Goal: Task Accomplishment & Management: Use online tool/utility

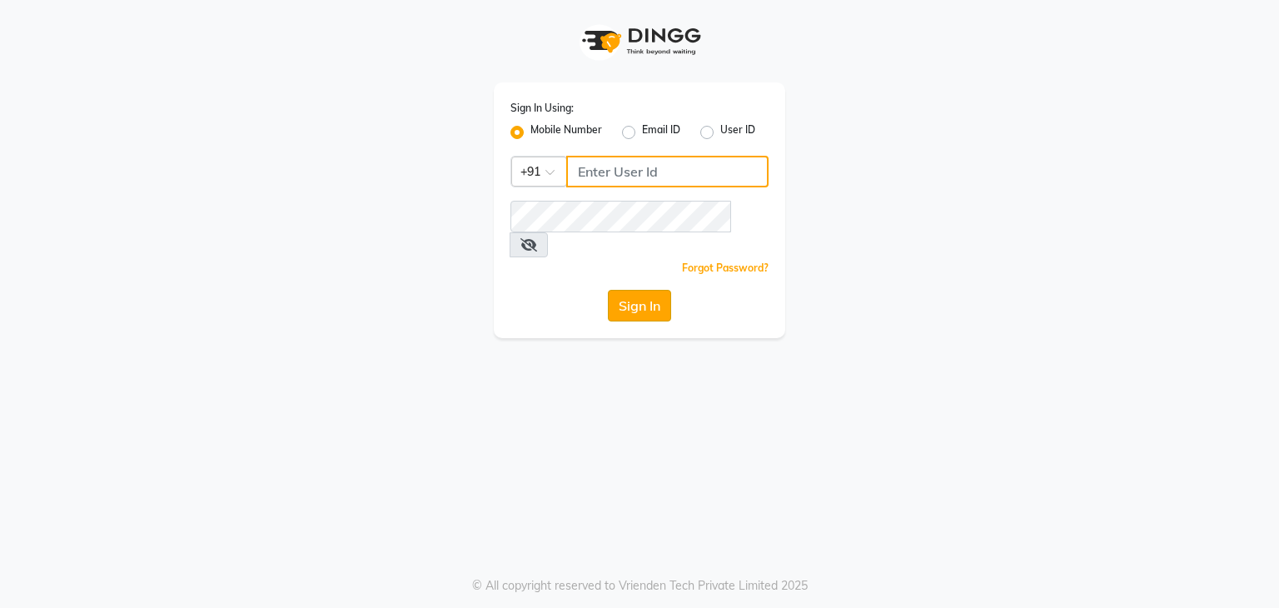
type input "9111223307"
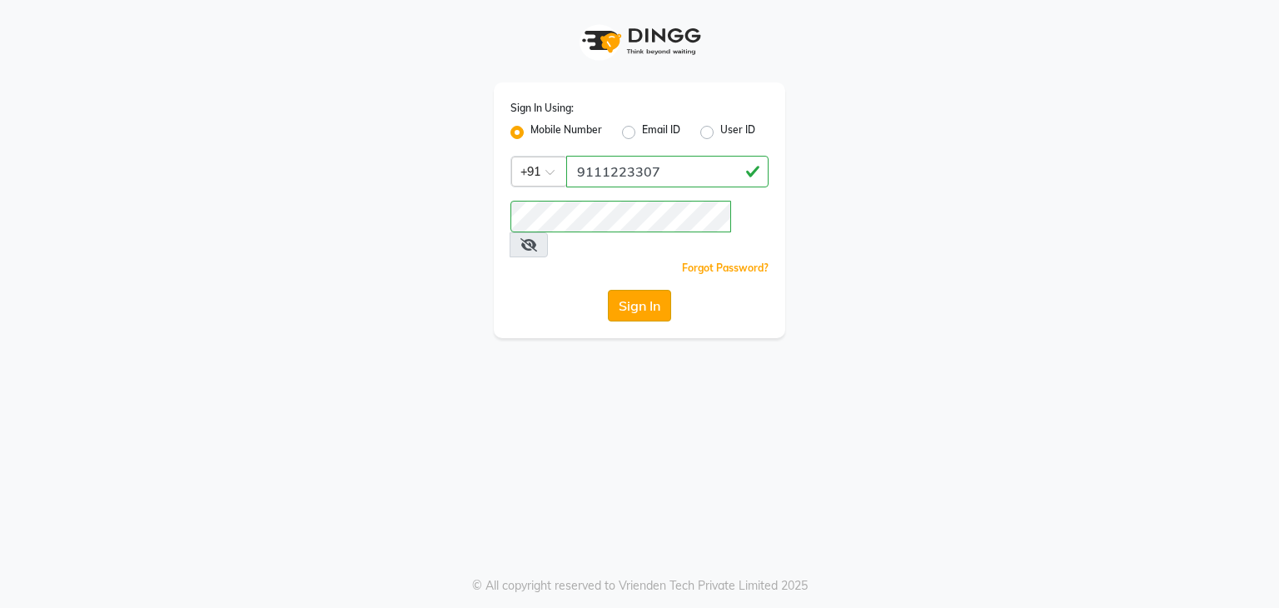
click at [659, 290] on button "Sign In" at bounding box center [639, 306] width 63 height 32
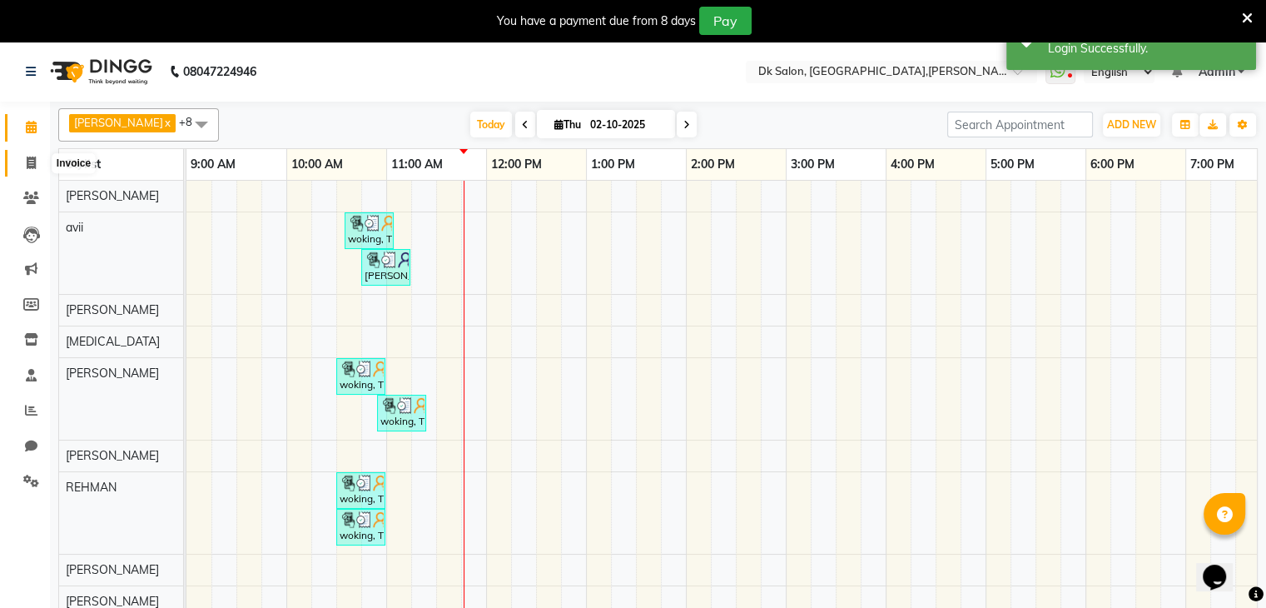
click at [33, 157] on icon at bounding box center [31, 163] width 9 height 12
select select "8913"
select select "service"
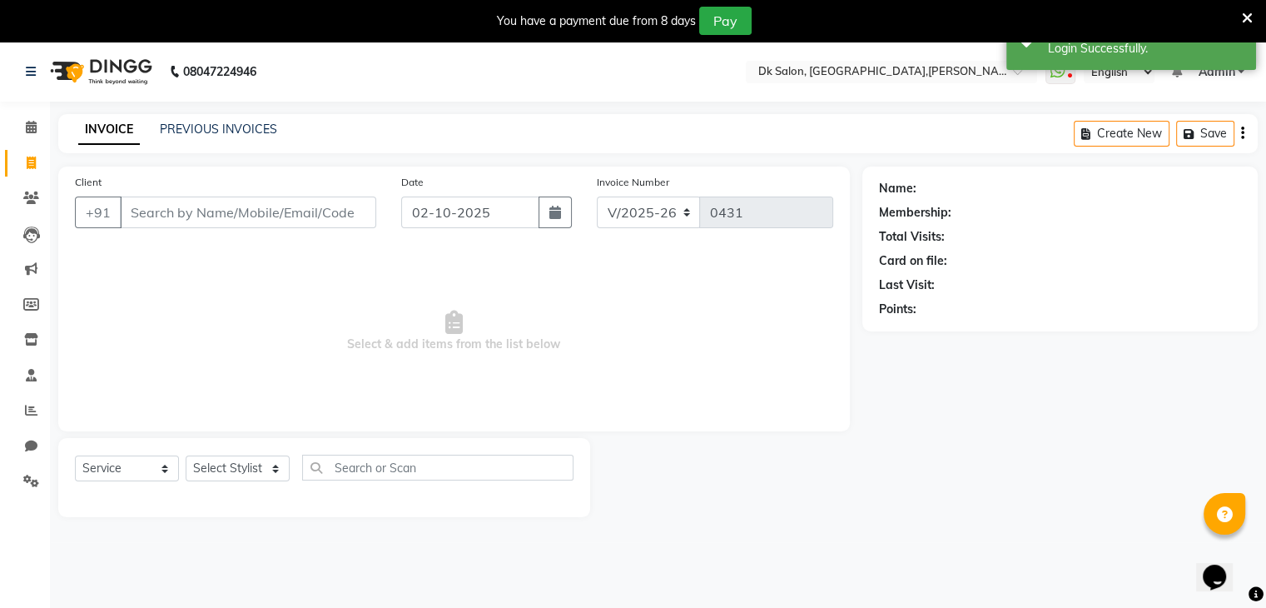
click at [167, 206] on input "Client" at bounding box center [248, 212] width 256 height 32
click at [246, 215] on input "Client" at bounding box center [248, 212] width 256 height 32
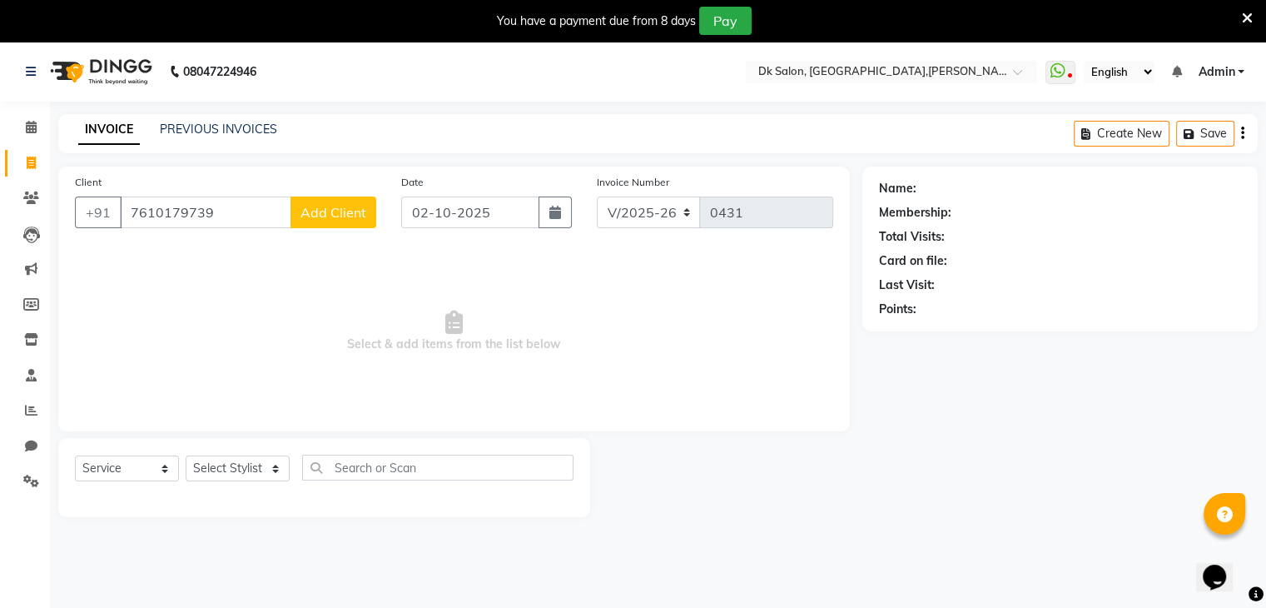
type input "7610179739"
click at [330, 206] on span "Add Client" at bounding box center [334, 212] width 66 height 17
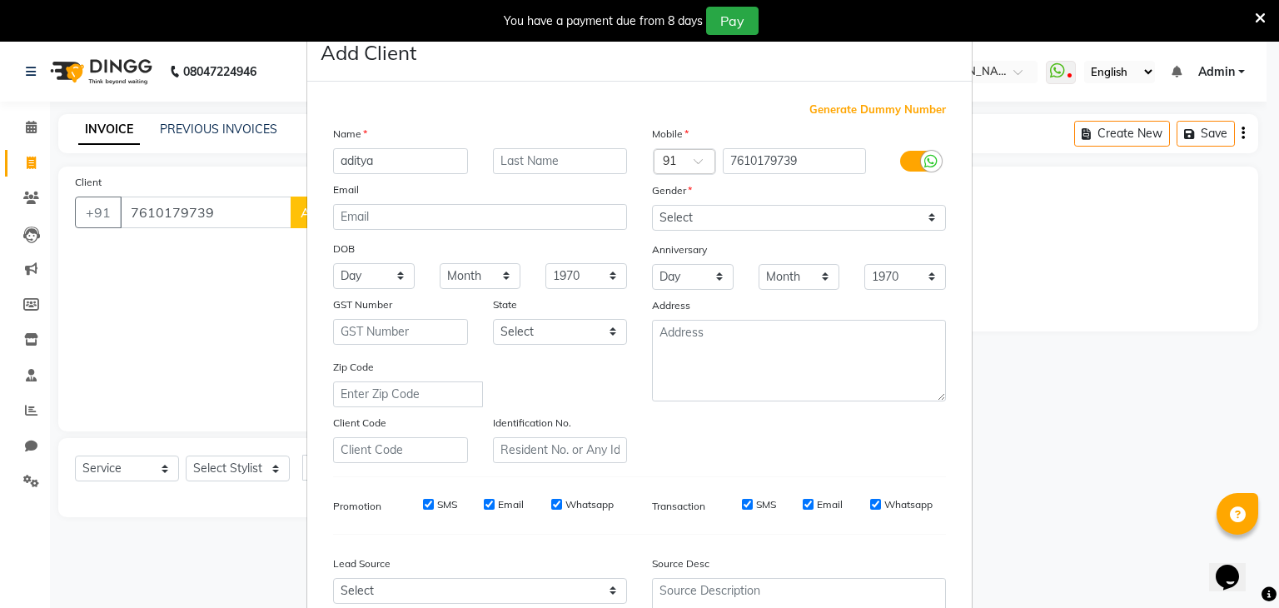
type input "aditya"
click at [550, 163] on input "text" at bounding box center [560, 161] width 135 height 26
type input "gupta"
click at [688, 217] on select "Select [DEMOGRAPHIC_DATA] [DEMOGRAPHIC_DATA] Other Prefer Not To Say" at bounding box center [799, 218] width 294 height 26
select select "[DEMOGRAPHIC_DATA]"
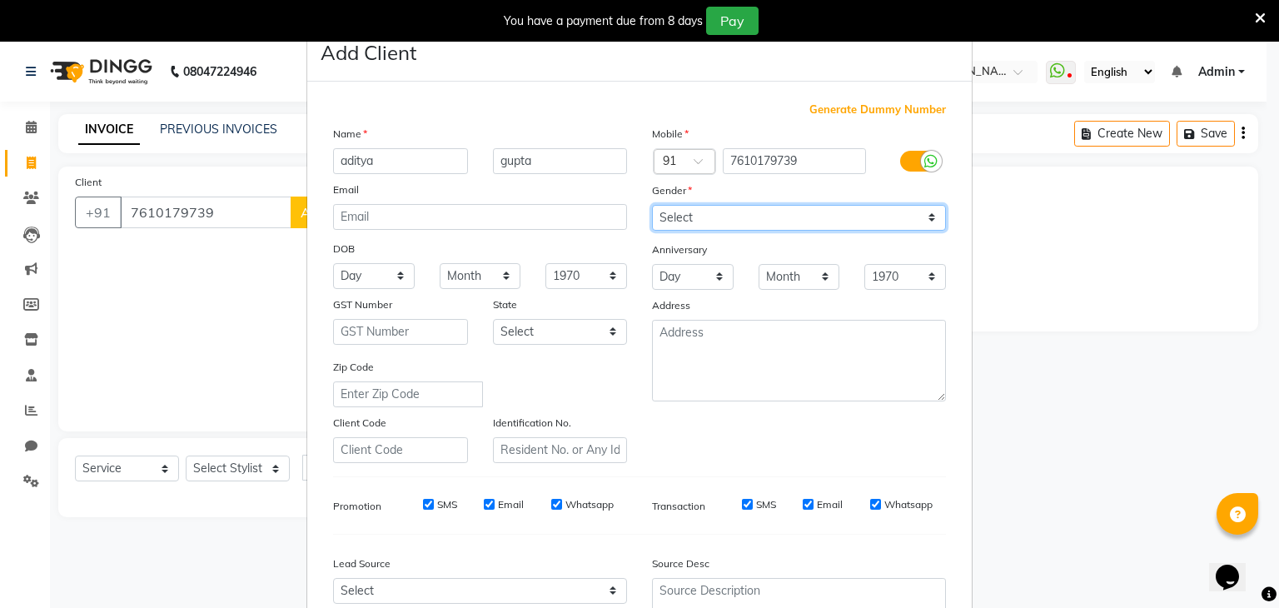
click at [652, 206] on select "Select [DEMOGRAPHIC_DATA] [DEMOGRAPHIC_DATA] Other Prefer Not To Say" at bounding box center [799, 218] width 294 height 26
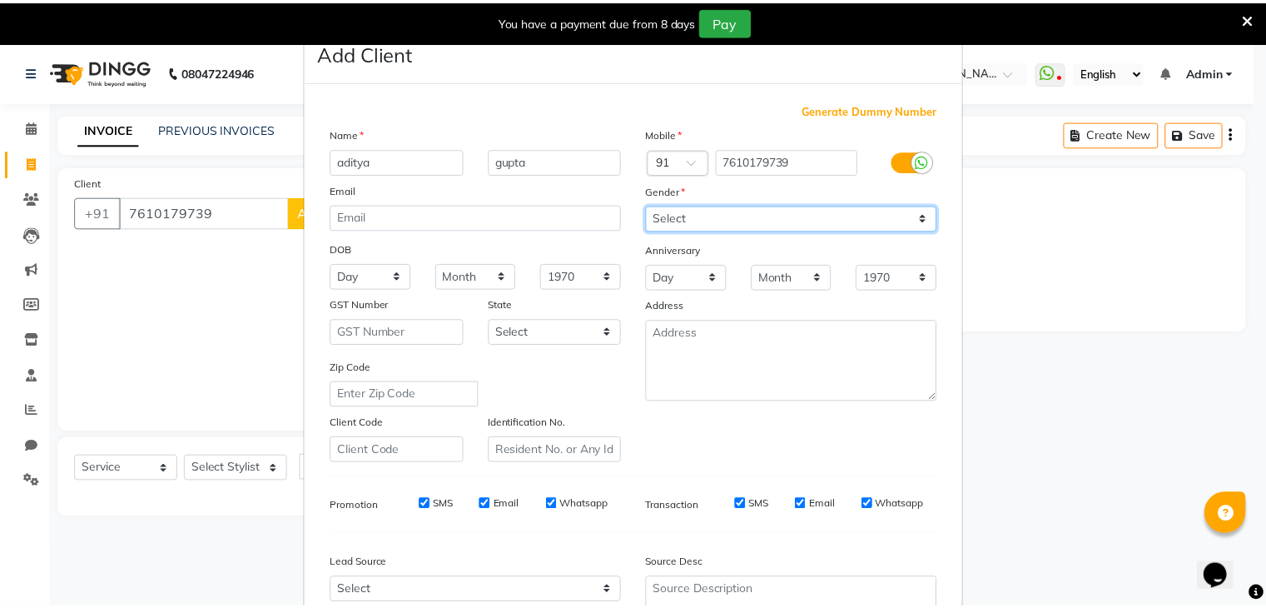
scroll to position [169, 0]
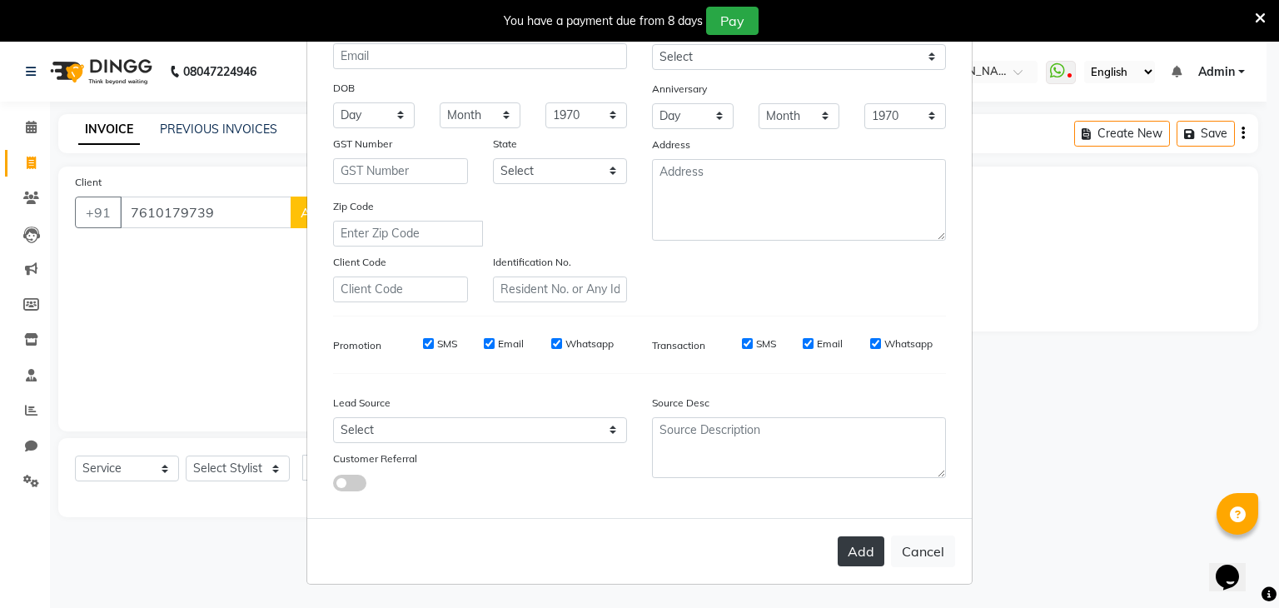
click at [858, 544] on button "Add" at bounding box center [861, 551] width 47 height 30
select select
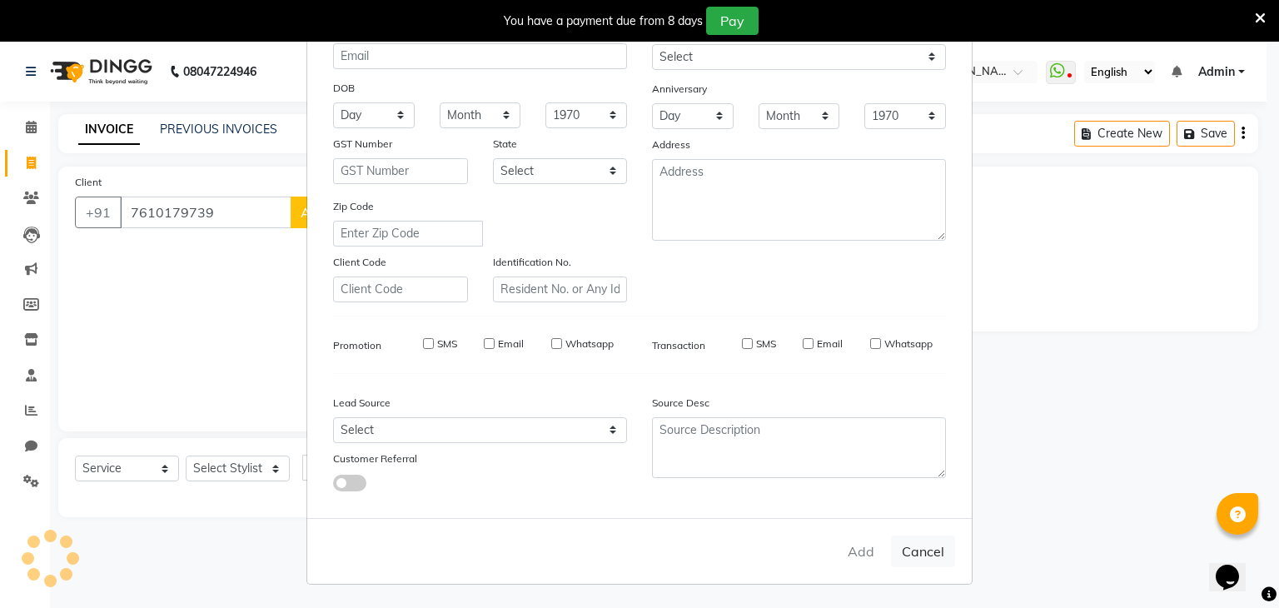
select select
checkbox input "false"
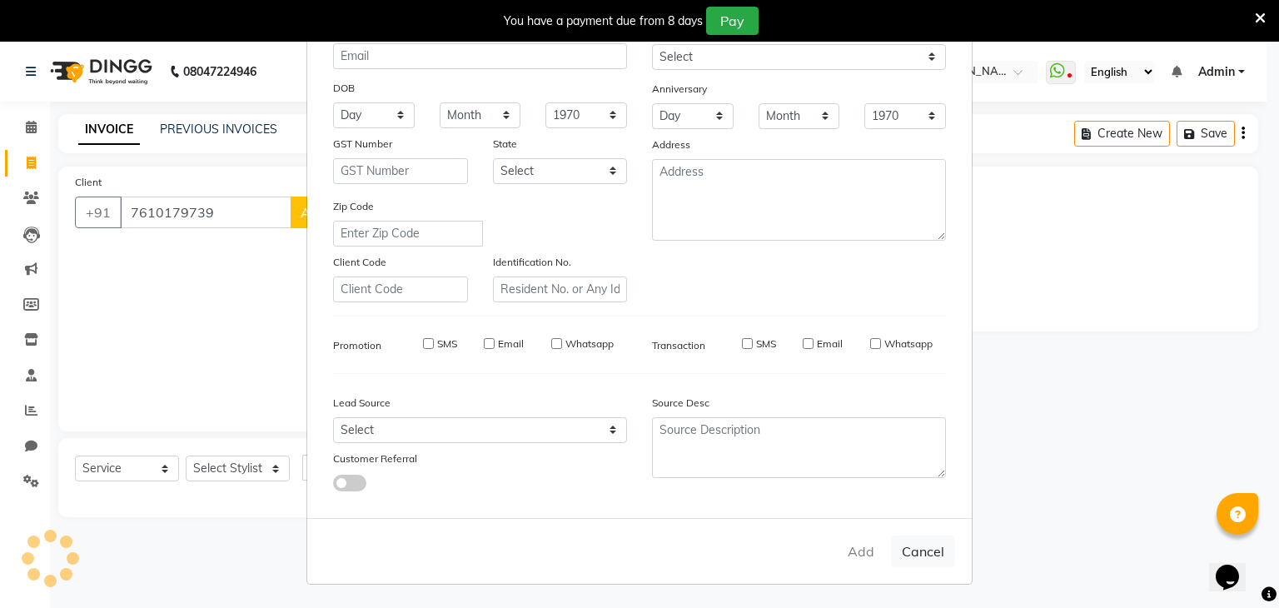
checkbox input "false"
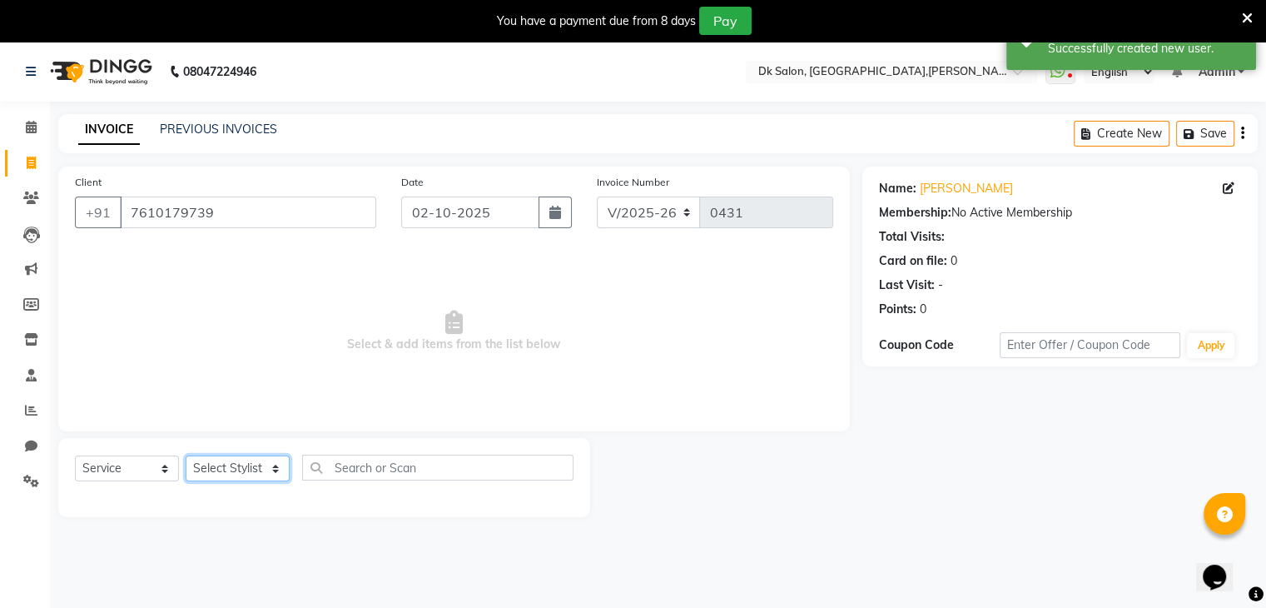
click at [263, 470] on select "Select Stylist [PERSON_NAME] [PERSON_NAME] [MEDICAL_DATA] [PERSON_NAME] [PERSON…" at bounding box center [238, 468] width 104 height 26
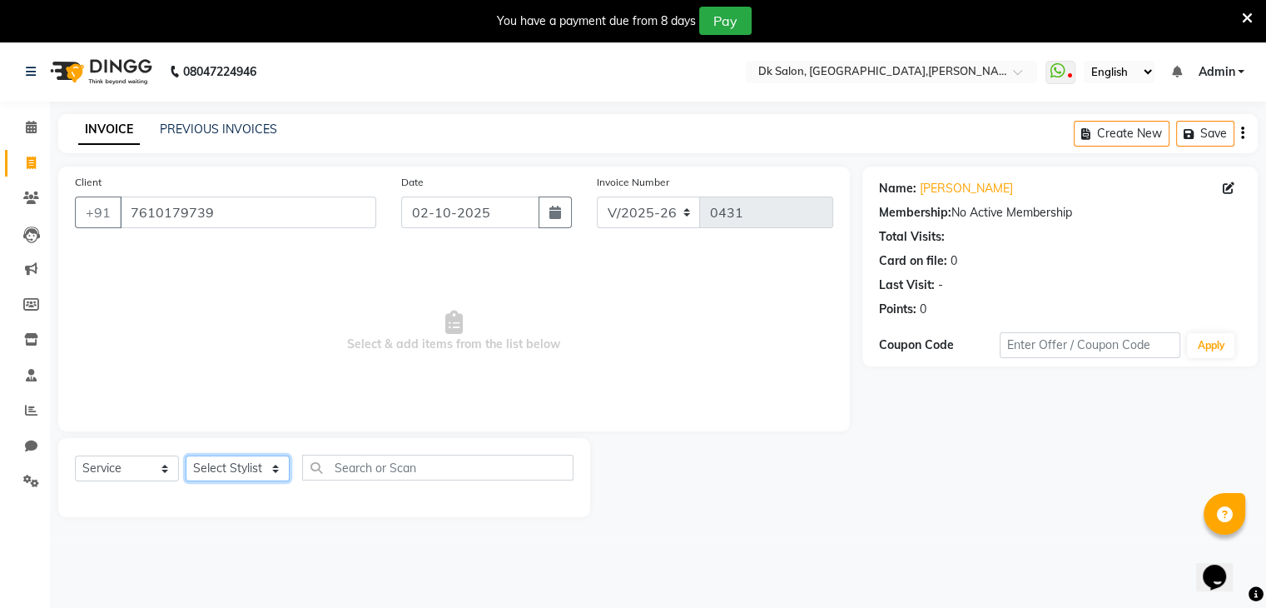
select select "90617"
click at [186, 456] on select "Select Stylist [PERSON_NAME] [PERSON_NAME] [MEDICAL_DATA] [PERSON_NAME] [PERSON…" at bounding box center [238, 468] width 104 height 26
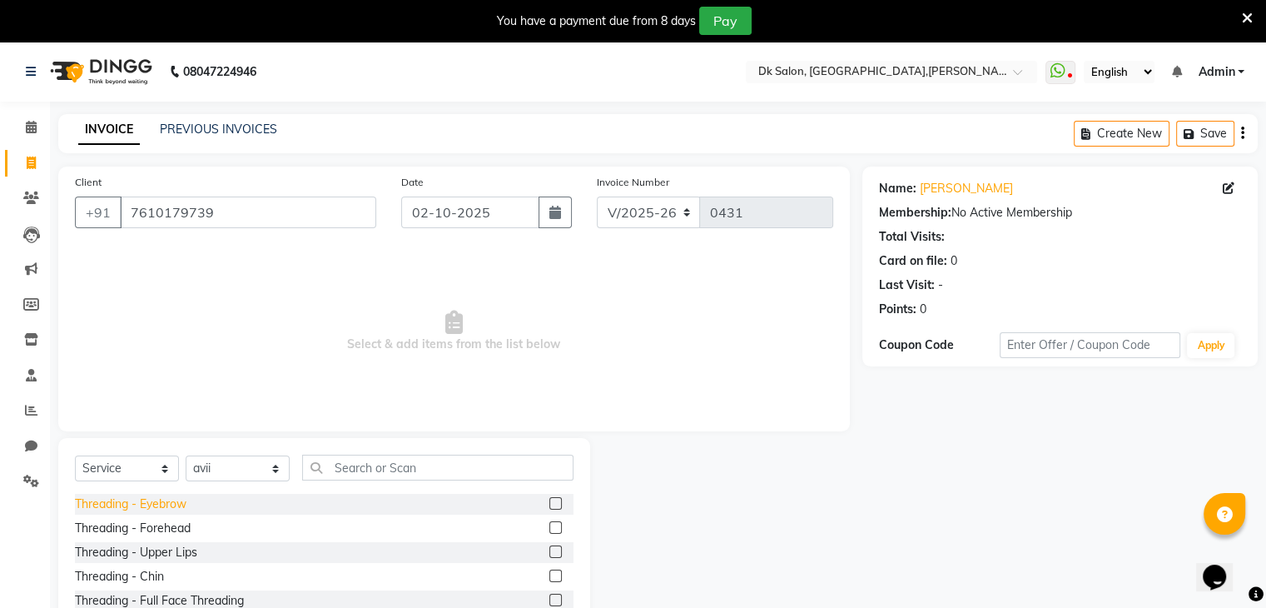
click at [148, 504] on div "Threading - Eyebrow" at bounding box center [131, 503] width 112 height 17
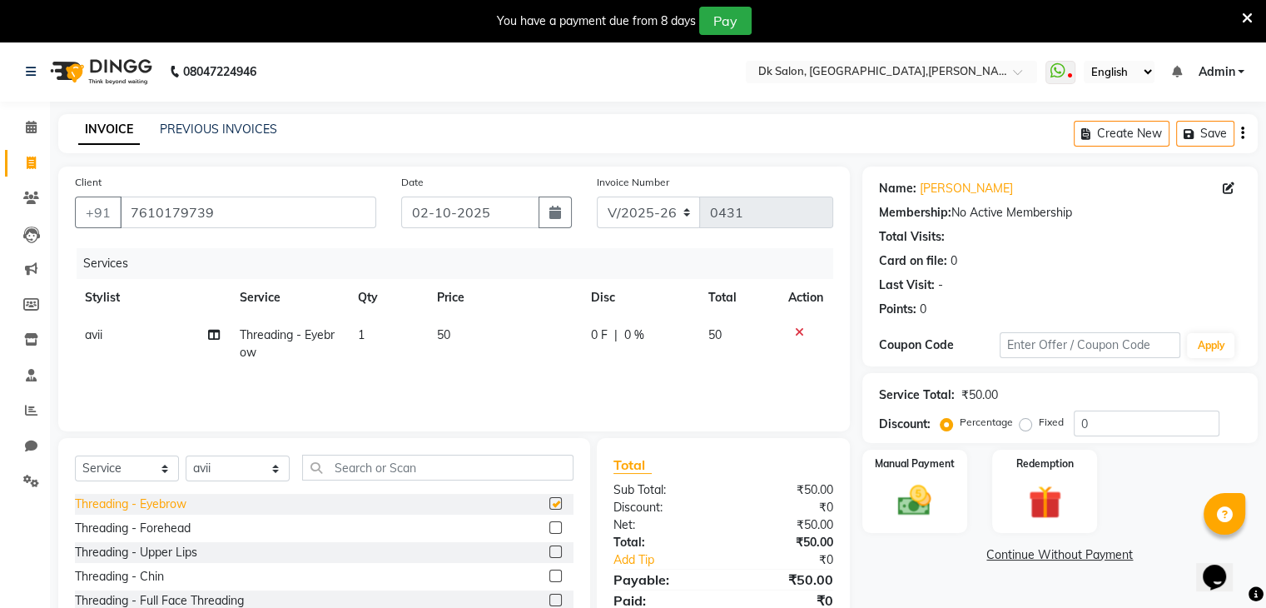
checkbox input "false"
click at [333, 471] on input "text" at bounding box center [437, 468] width 271 height 26
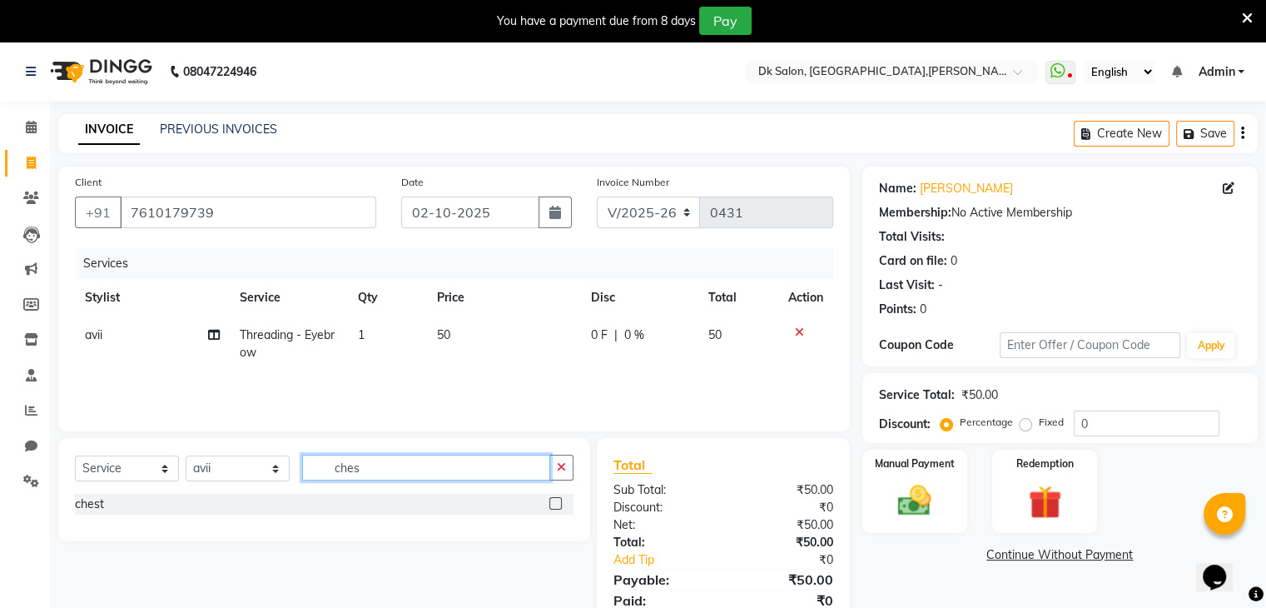
type input "ches"
click at [553, 504] on label at bounding box center [556, 503] width 12 height 12
click at [553, 504] on input "checkbox" at bounding box center [555, 504] width 11 height 11
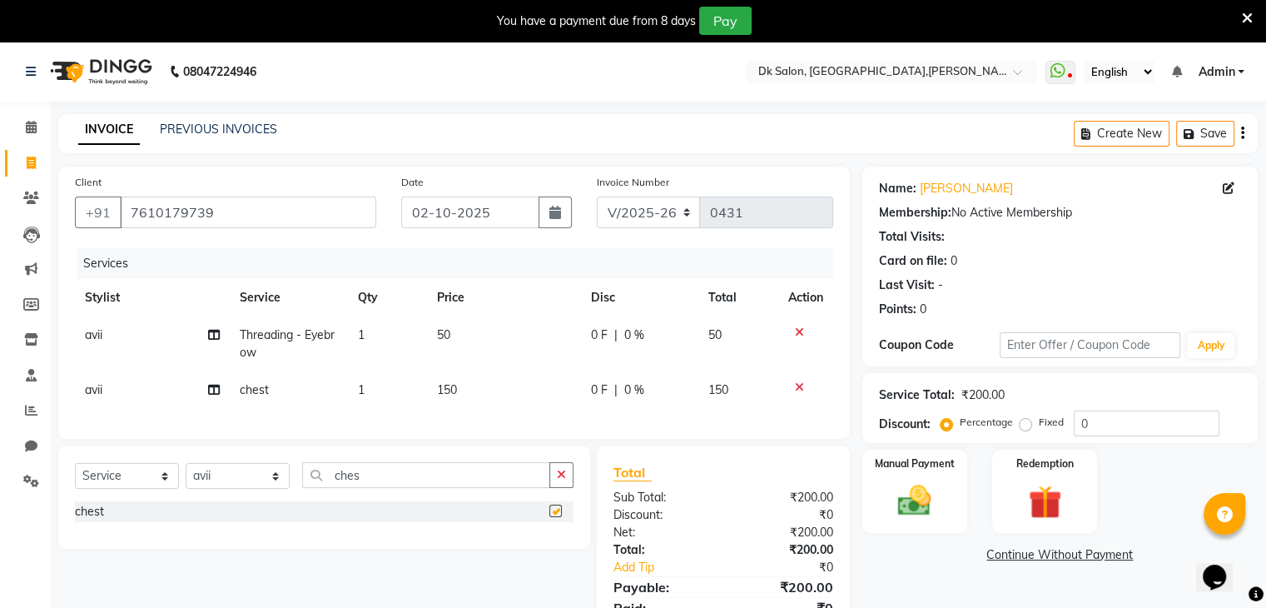
checkbox input "false"
click at [241, 478] on select "Select Stylist [PERSON_NAME] [PERSON_NAME] [MEDICAL_DATA] [PERSON_NAME] [PERSON…" at bounding box center [238, 476] width 104 height 26
select select "90539"
click at [186, 477] on select "Select Stylist [PERSON_NAME] [PERSON_NAME] [MEDICAL_DATA] [PERSON_NAME] [PERSON…" at bounding box center [238, 476] width 104 height 26
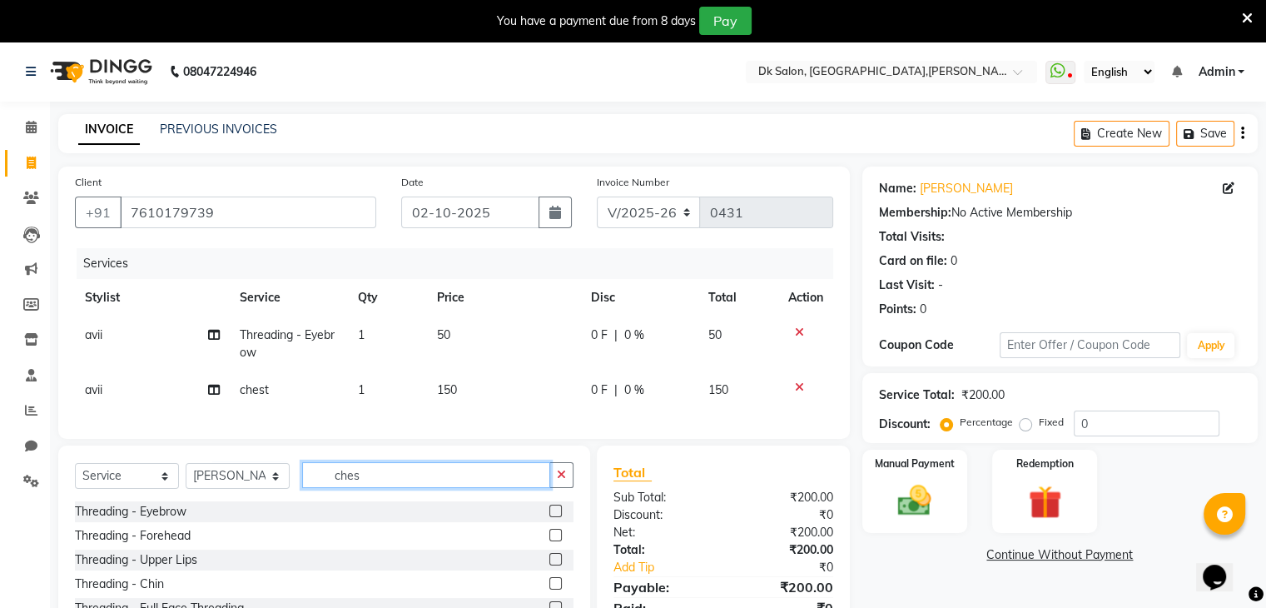
click at [376, 488] on input "ches" at bounding box center [426, 475] width 248 height 26
type input "c"
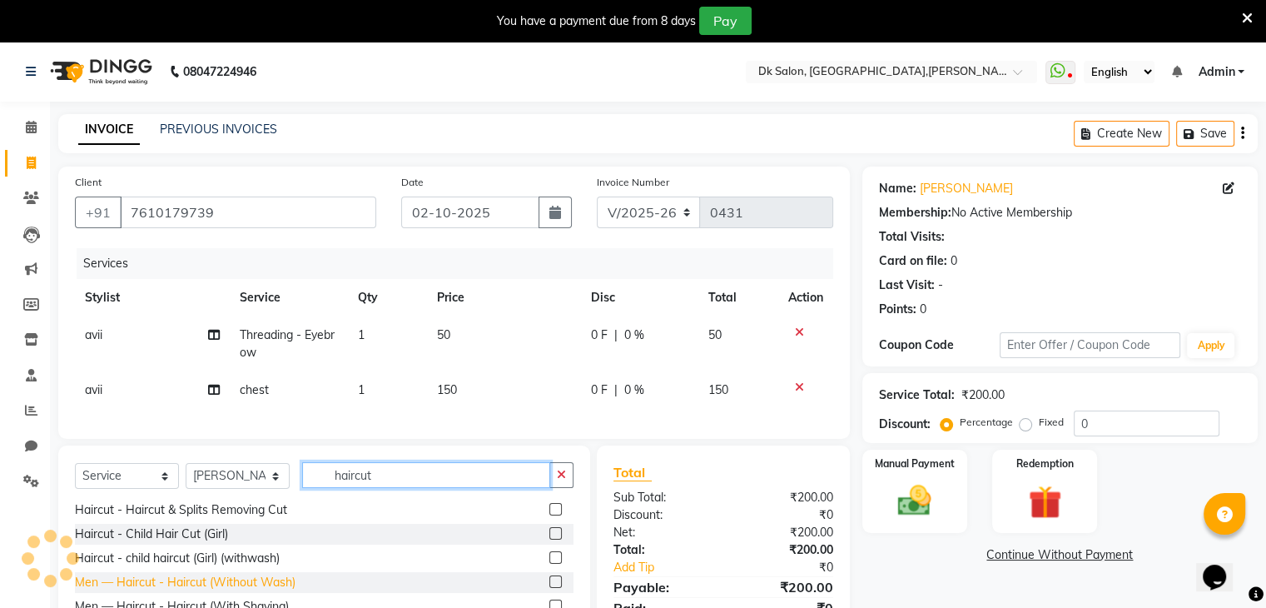
scroll to position [122, 0]
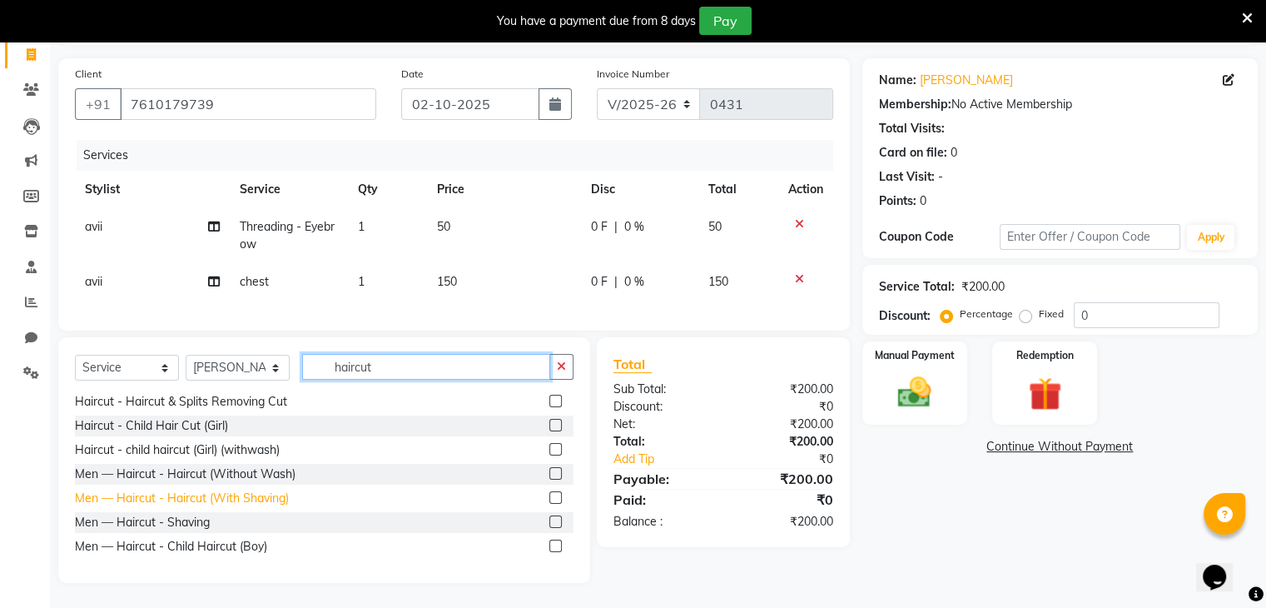
type input "haircut"
click at [235, 498] on div "Men — Haircut - Haircut (With Shaving)" at bounding box center [182, 498] width 214 height 17
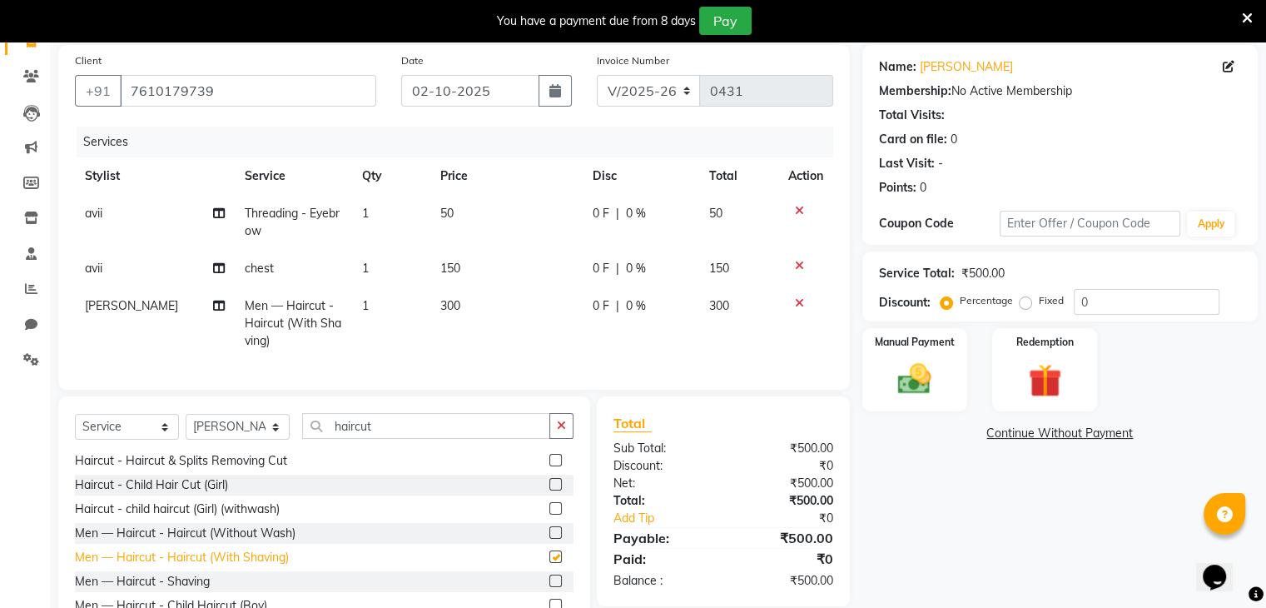
checkbox input "false"
click at [201, 434] on select "Select Stylist [PERSON_NAME] [PERSON_NAME] [MEDICAL_DATA] [PERSON_NAME] [PERSON…" at bounding box center [238, 427] width 104 height 26
select select "90540"
click at [186, 427] on select "Select Stylist [PERSON_NAME] [PERSON_NAME] [MEDICAL_DATA] [PERSON_NAME] [PERSON…" at bounding box center [238, 427] width 104 height 26
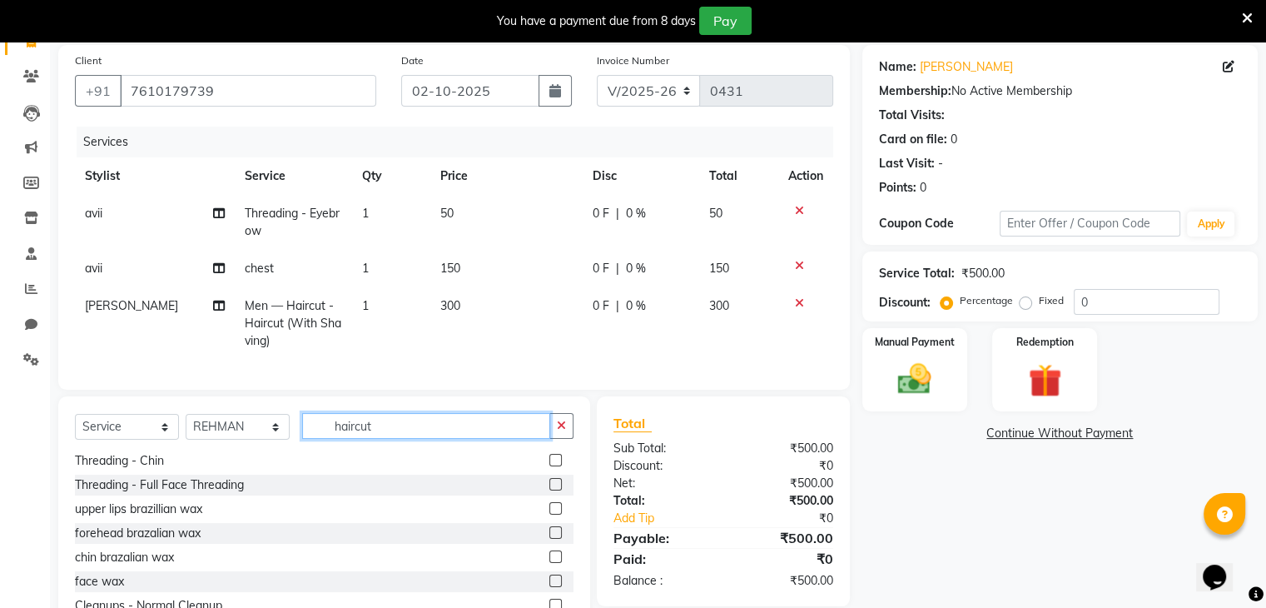
click at [397, 439] on input "haircut" at bounding box center [426, 426] width 248 height 26
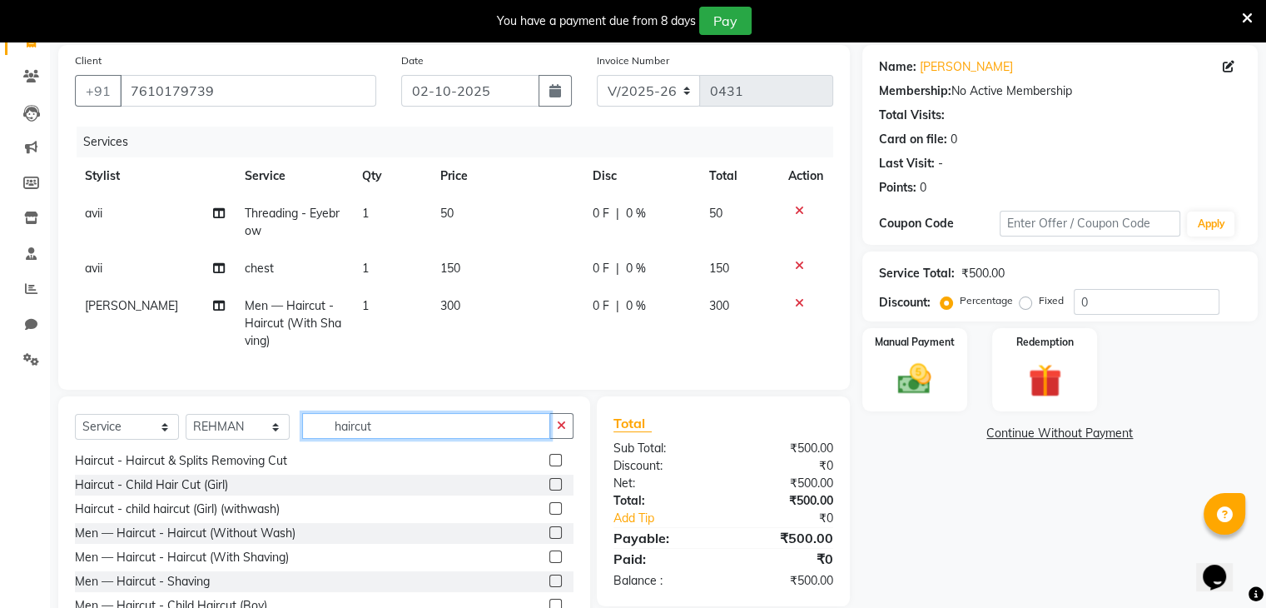
type input "haircut"
click at [291, 568] on div "Men — Haircut - Haircut (With Shaving)" at bounding box center [324, 557] width 499 height 21
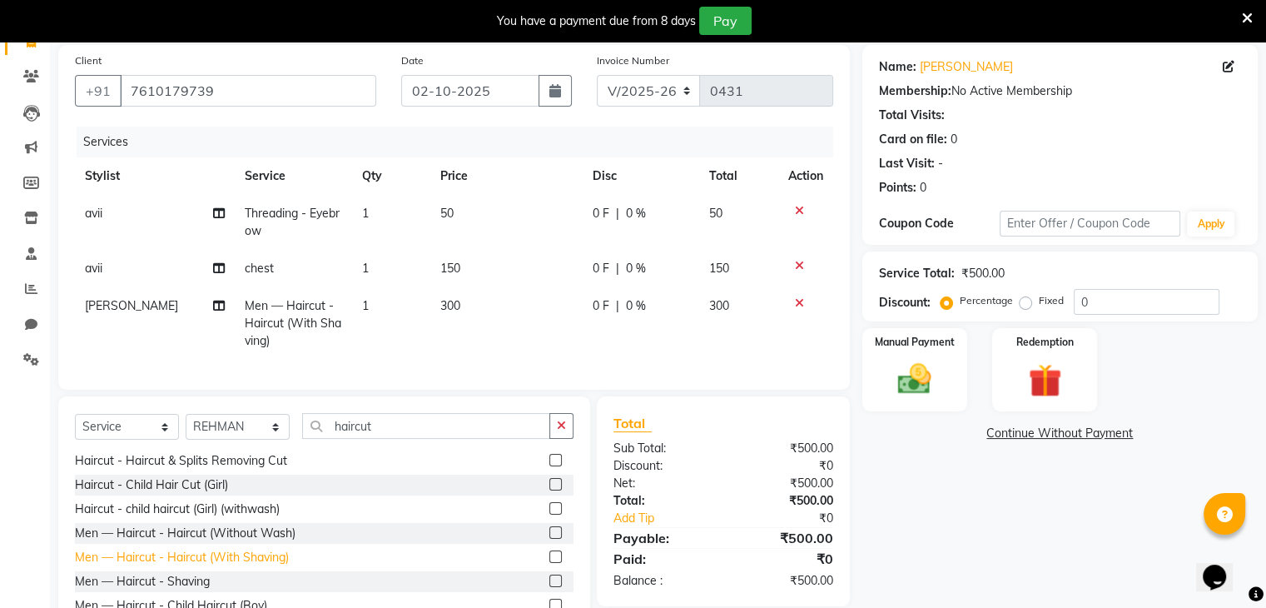
click at [277, 566] on div "Men — Haircut - Haircut (With Shaving)" at bounding box center [182, 557] width 214 height 17
checkbox input "false"
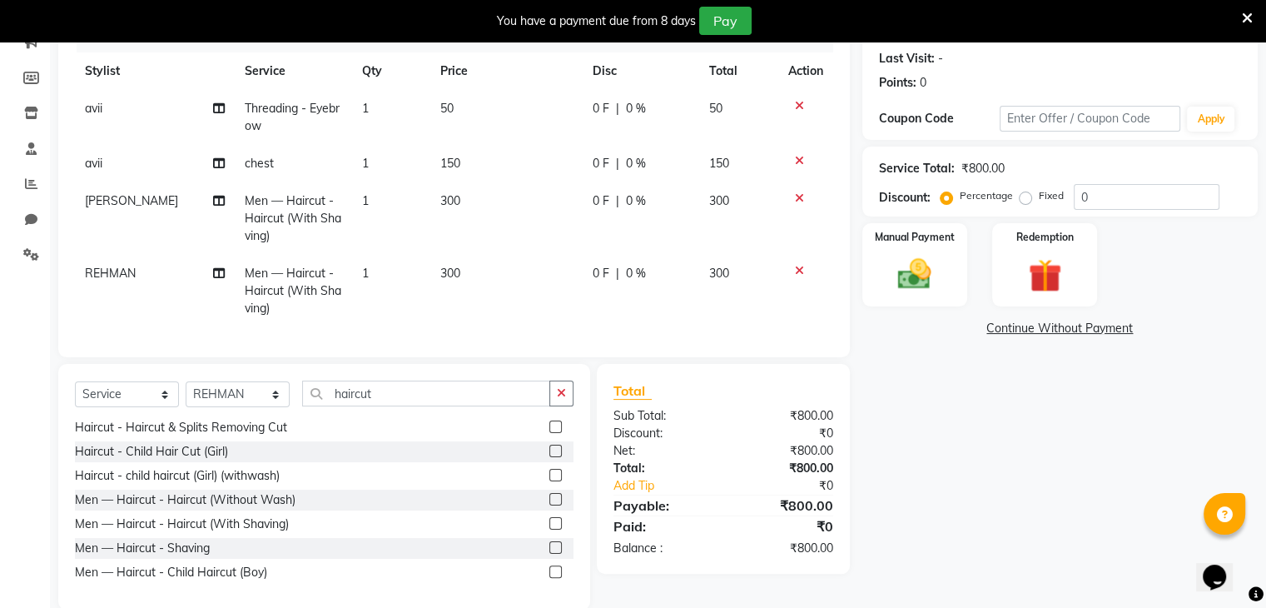
scroll to position [266, 0]
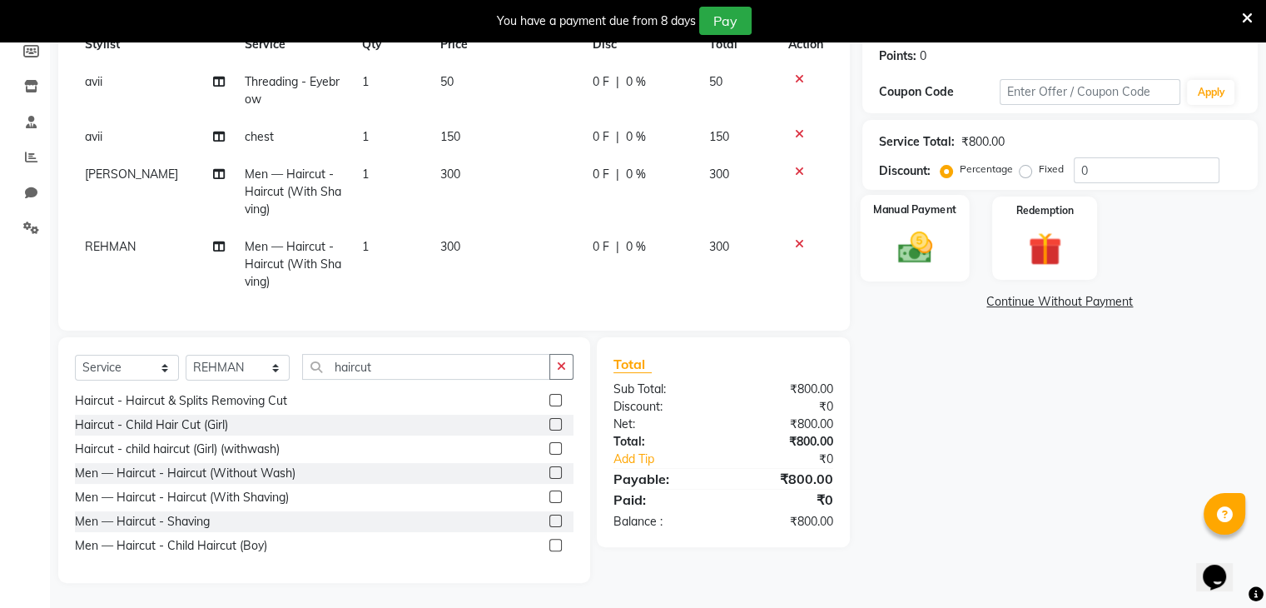
click at [893, 246] on img at bounding box center [915, 248] width 56 height 40
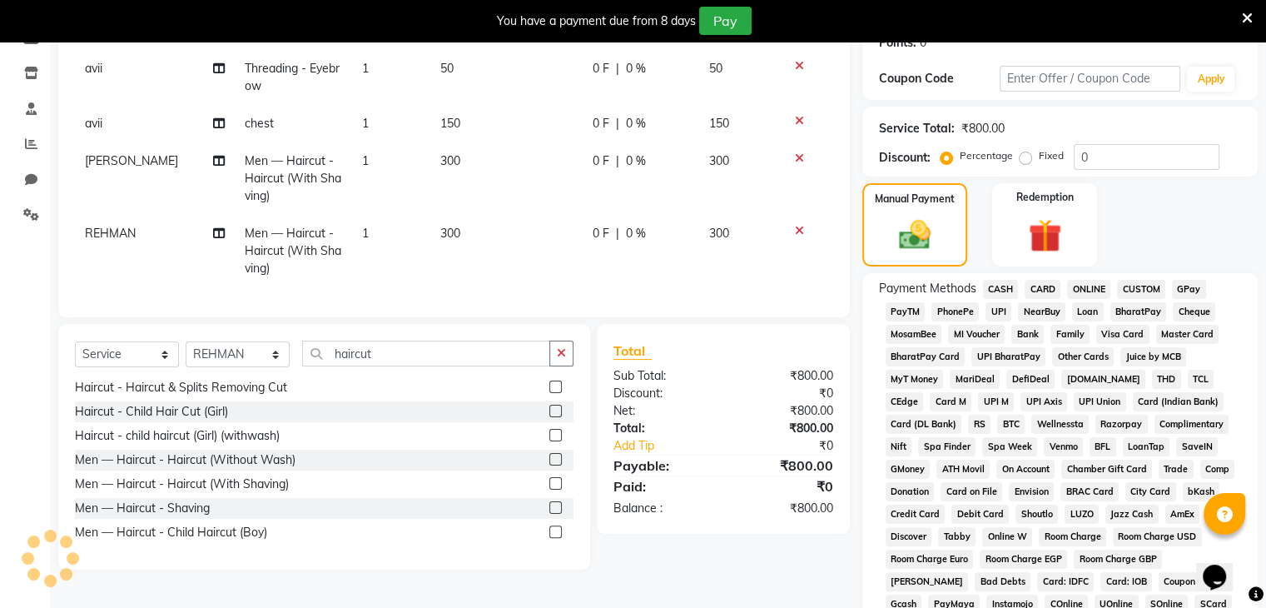
click at [1088, 284] on span "ONLINE" at bounding box center [1088, 289] width 43 height 19
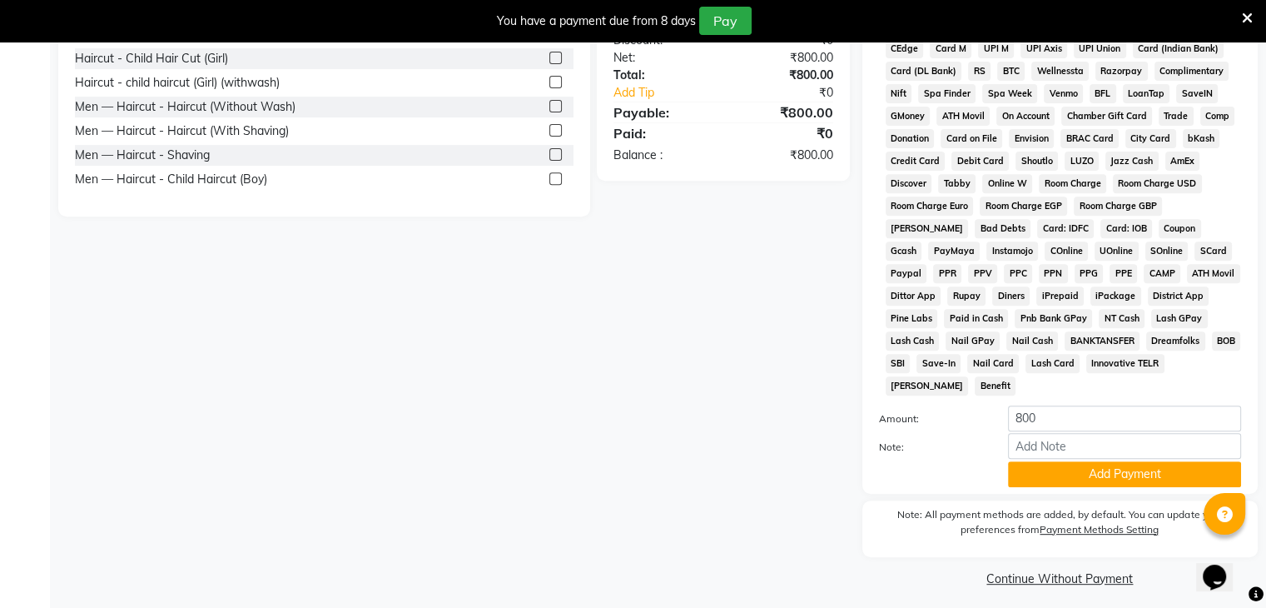
scroll to position [619, 0]
click at [1104, 464] on button "Add Payment" at bounding box center [1124, 475] width 233 height 26
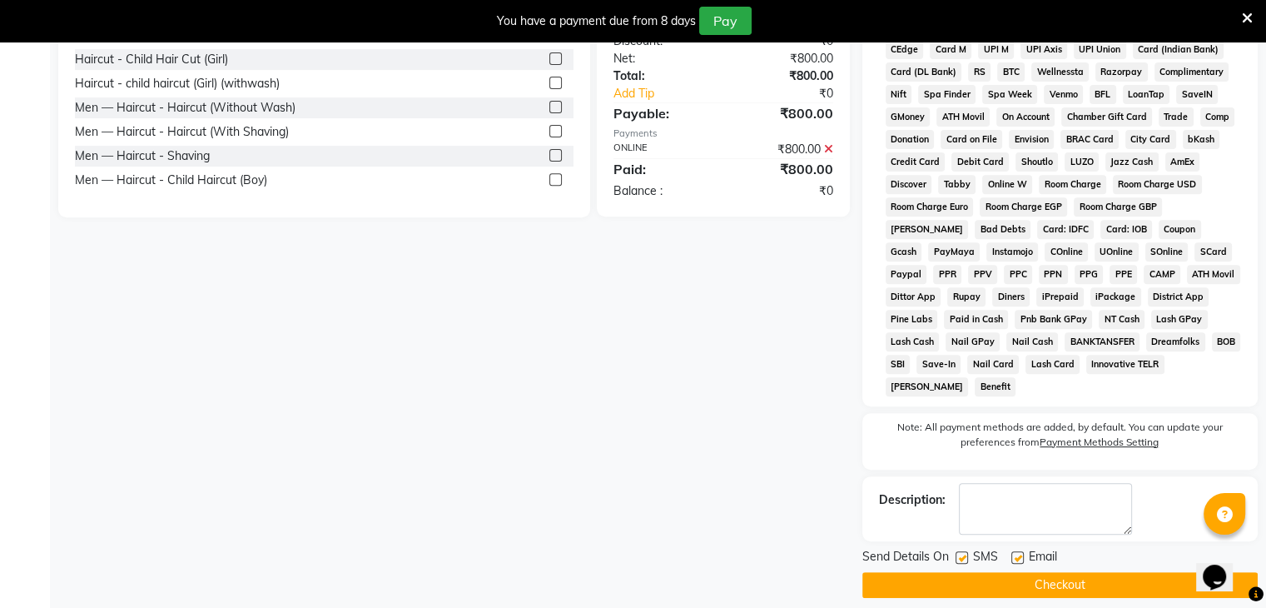
click at [1062, 572] on button "Checkout" at bounding box center [1060, 585] width 395 height 26
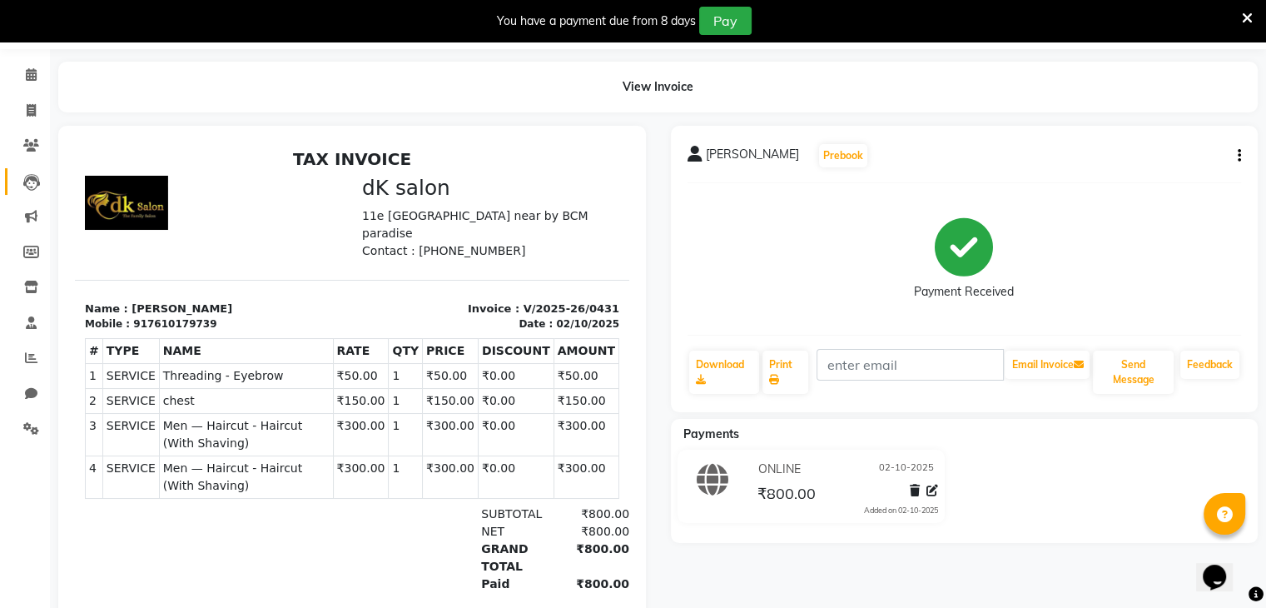
scroll to position [31, 0]
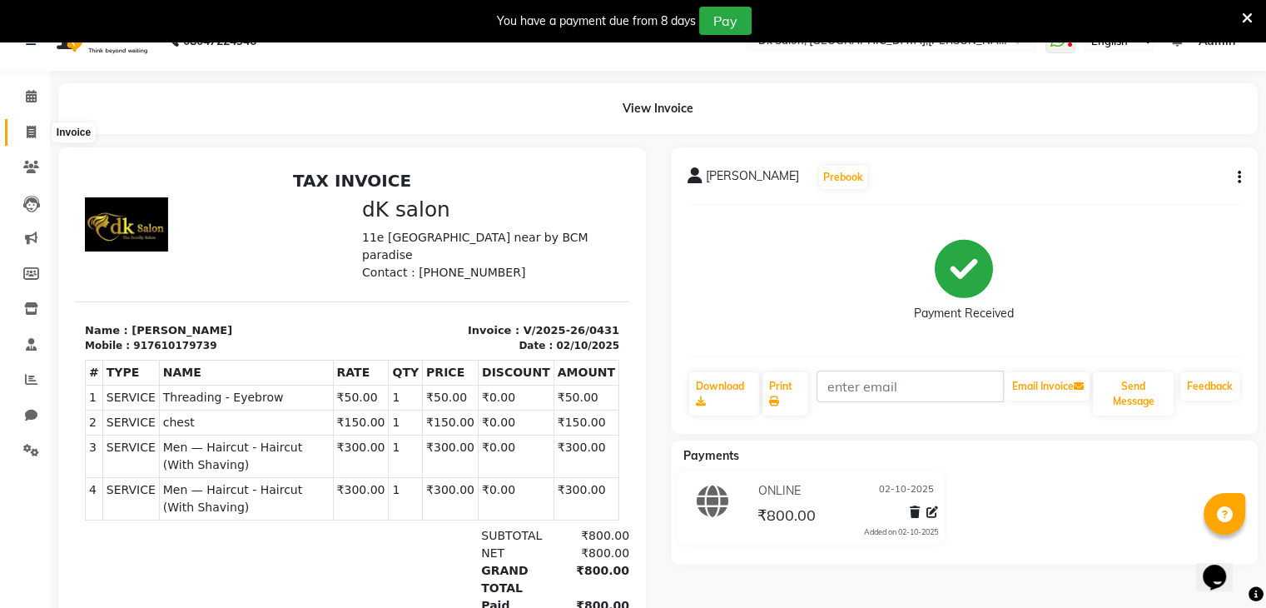
click at [28, 127] on icon at bounding box center [31, 132] width 9 height 12
select select "service"
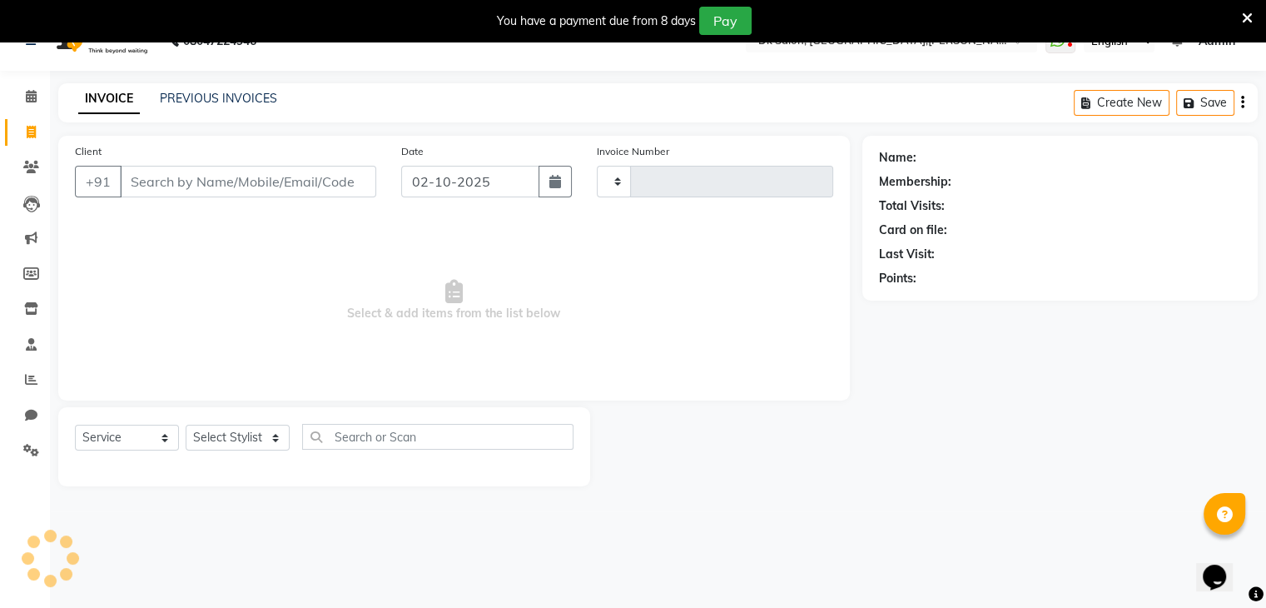
type input "0432"
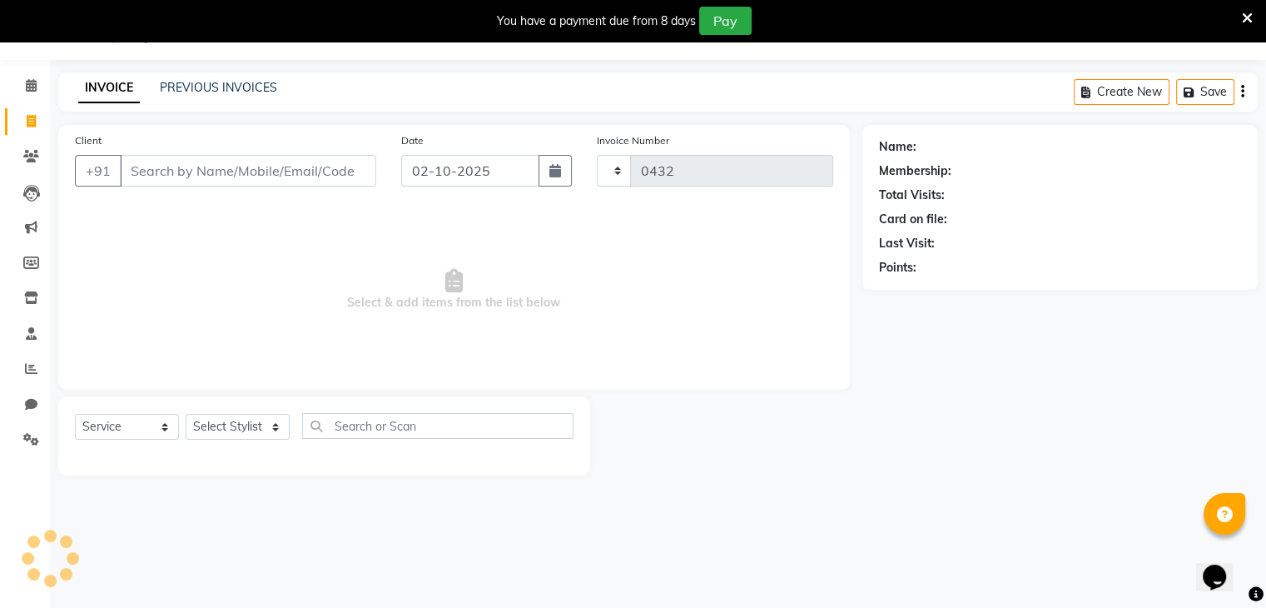
select select "8913"
click at [241, 173] on input "Client" at bounding box center [248, 171] width 256 height 32
click at [185, 175] on input "Client" at bounding box center [248, 171] width 256 height 32
click at [142, 172] on input "Client" at bounding box center [248, 171] width 256 height 32
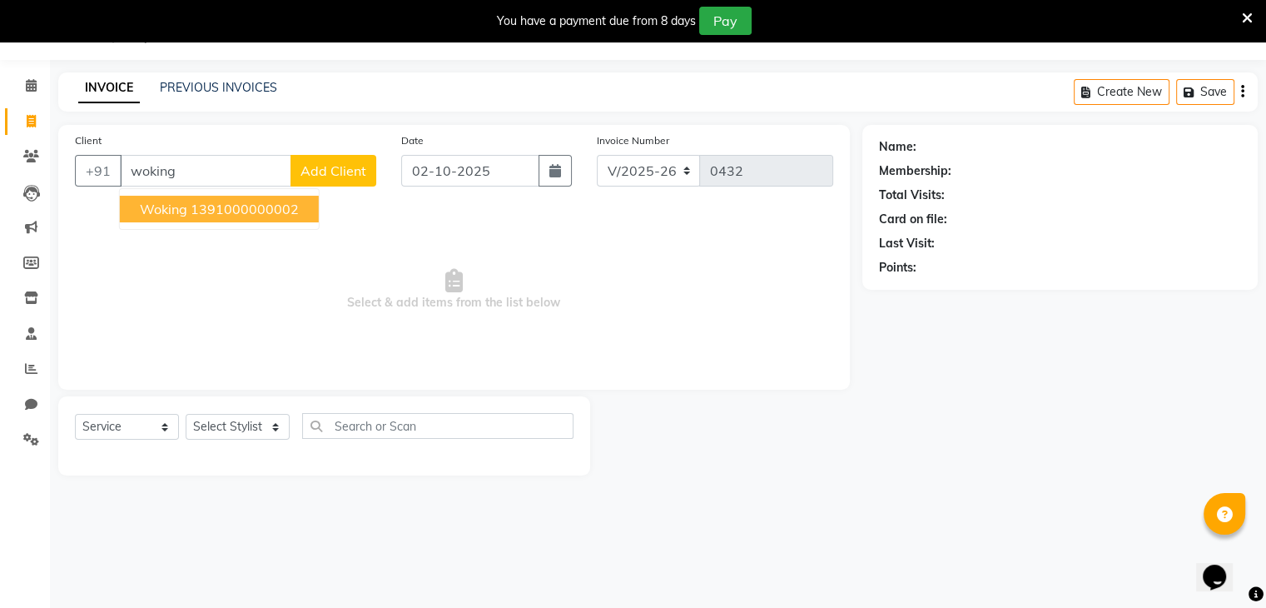
click at [143, 206] on span "woking" at bounding box center [163, 209] width 47 height 17
type input "1391000000002"
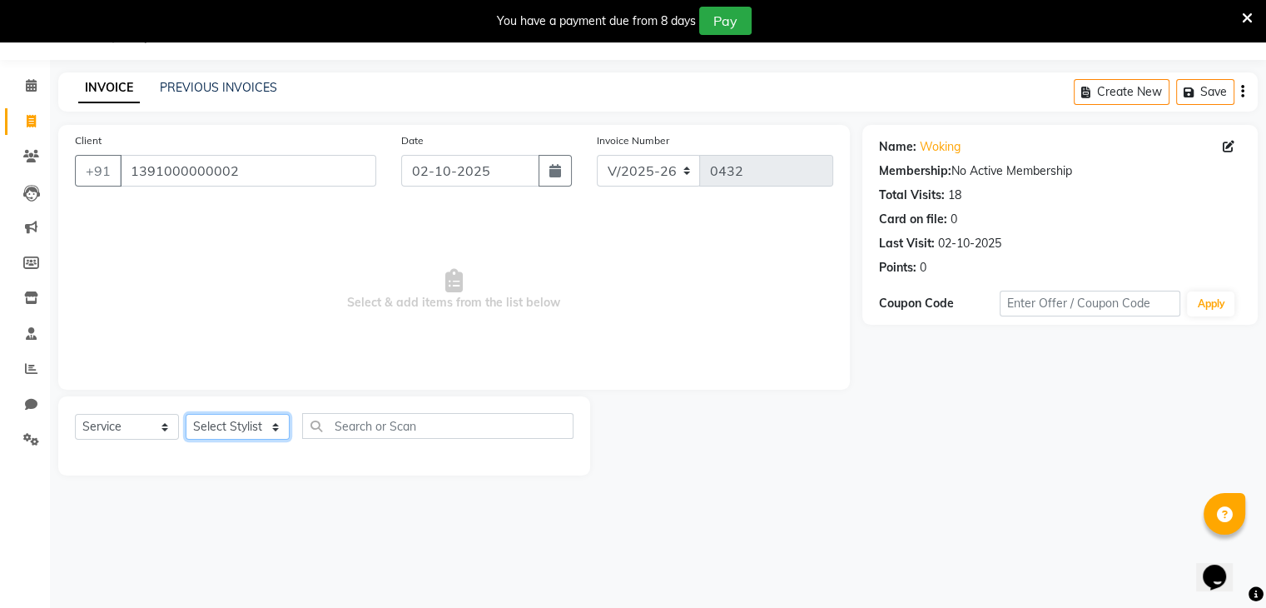
click at [240, 425] on select "Select Stylist [PERSON_NAME] [PERSON_NAME] [MEDICAL_DATA] [PERSON_NAME] [PERSON…" at bounding box center [238, 427] width 104 height 26
select select "90540"
click at [186, 415] on select "Select Stylist [PERSON_NAME] [PERSON_NAME] [MEDICAL_DATA] [PERSON_NAME] [PERSON…" at bounding box center [238, 427] width 104 height 26
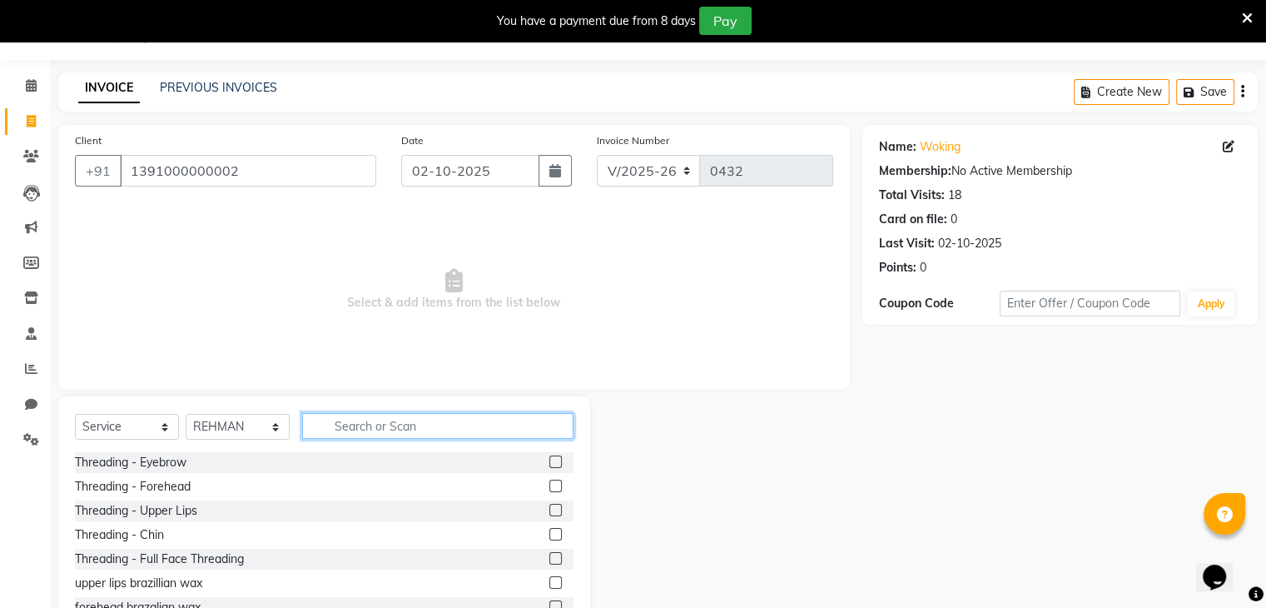
click at [359, 434] on input "text" at bounding box center [437, 426] width 271 height 26
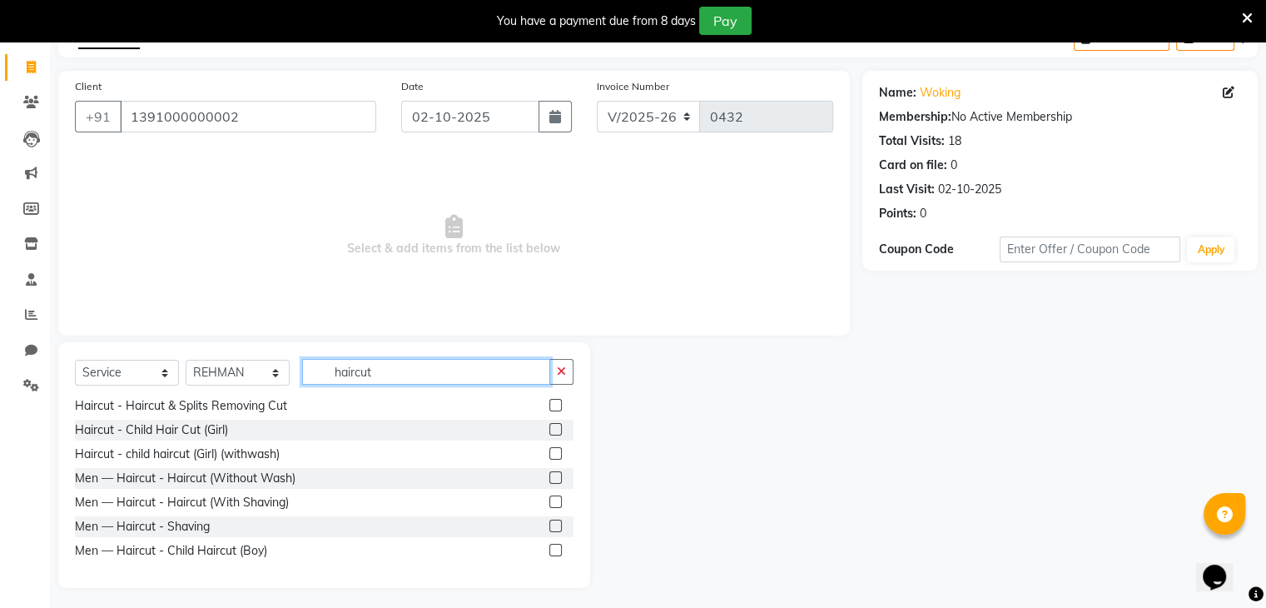
scroll to position [98, 0]
type input "haircut"
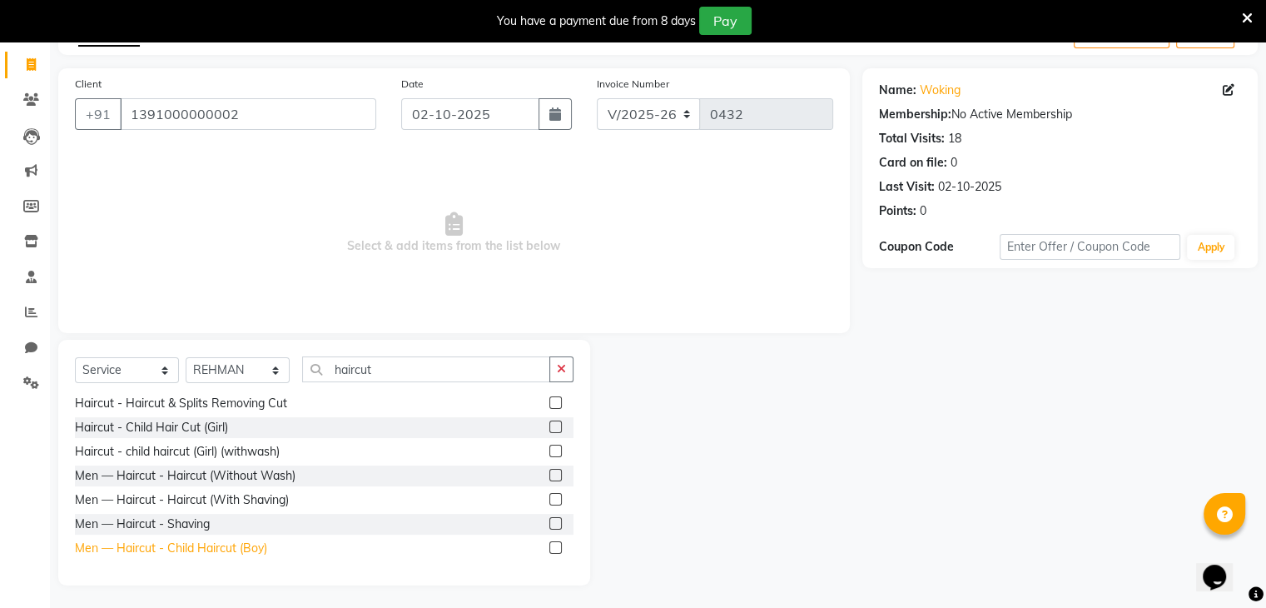
click at [230, 547] on div "Men — Haircut - Child Haircut (Boy)" at bounding box center [171, 548] width 192 height 17
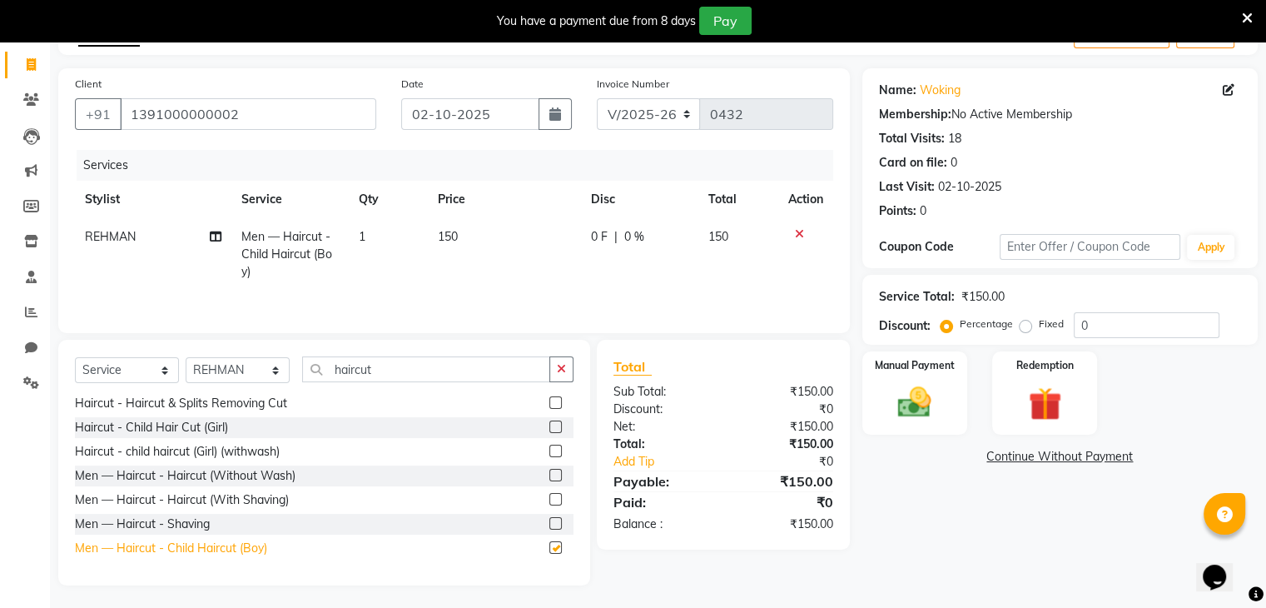
checkbox input "false"
click at [898, 400] on img at bounding box center [915, 403] width 56 height 40
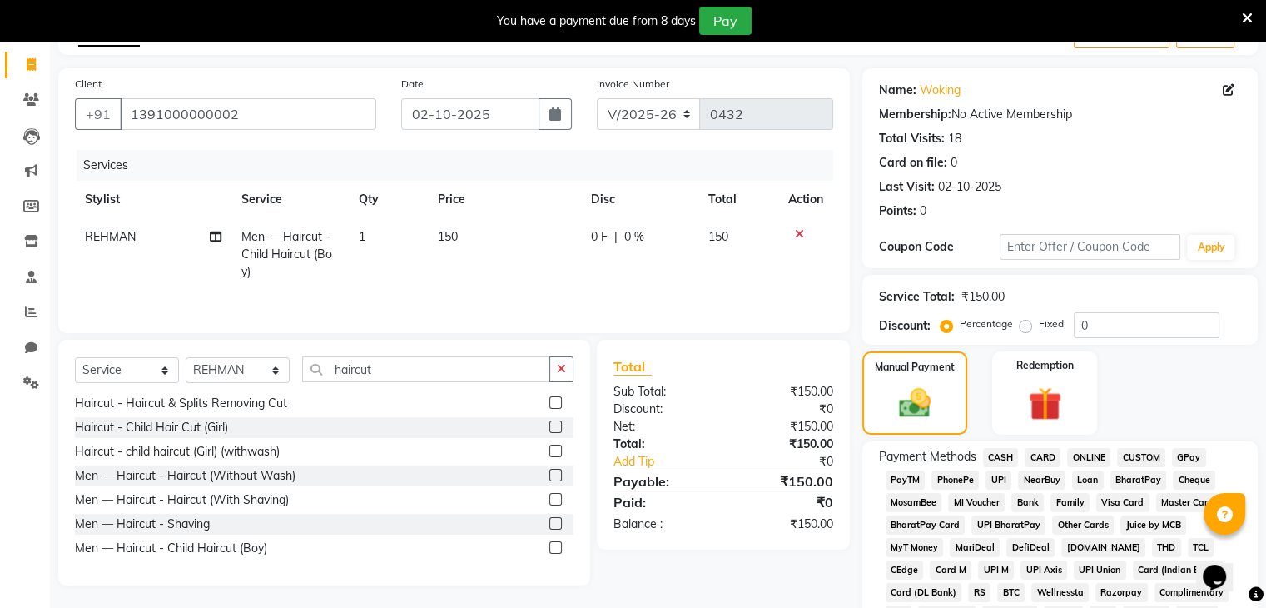
click at [999, 451] on span "CASH" at bounding box center [1001, 457] width 36 height 19
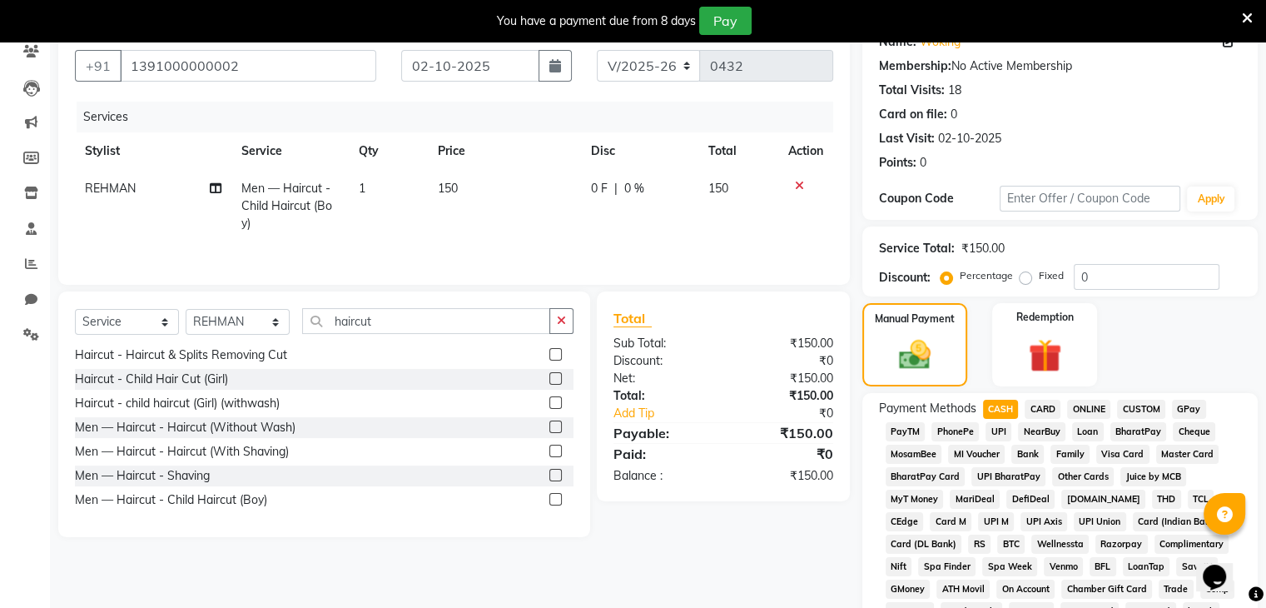
scroll to position [619, 0]
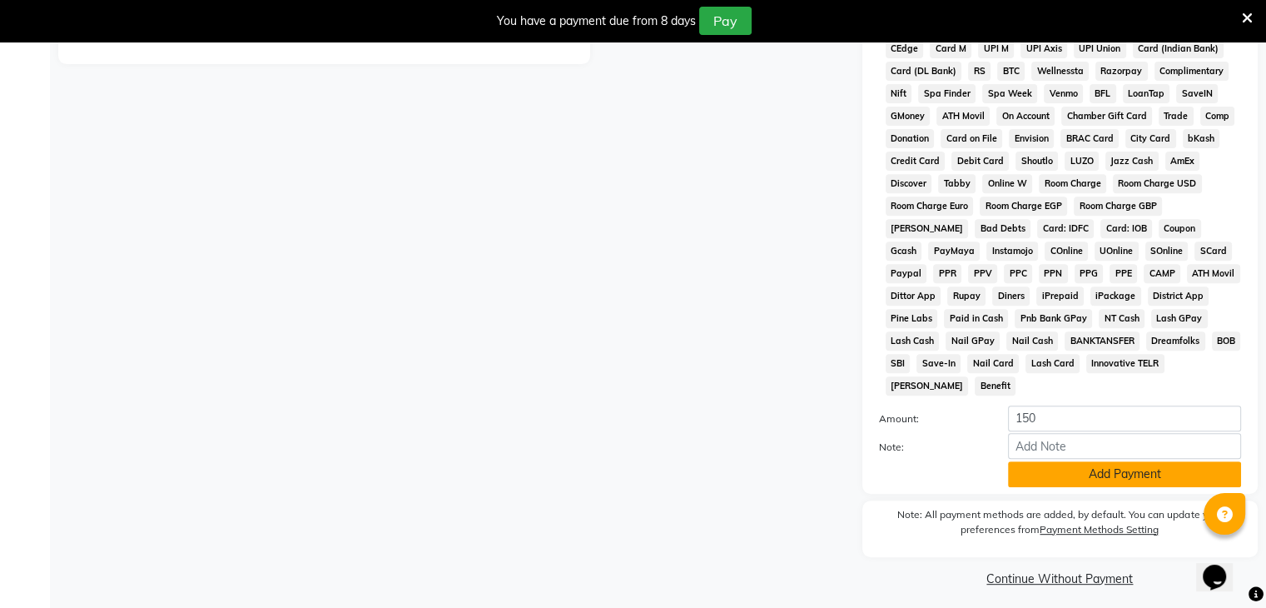
click at [1075, 461] on button "Add Payment" at bounding box center [1124, 474] width 233 height 26
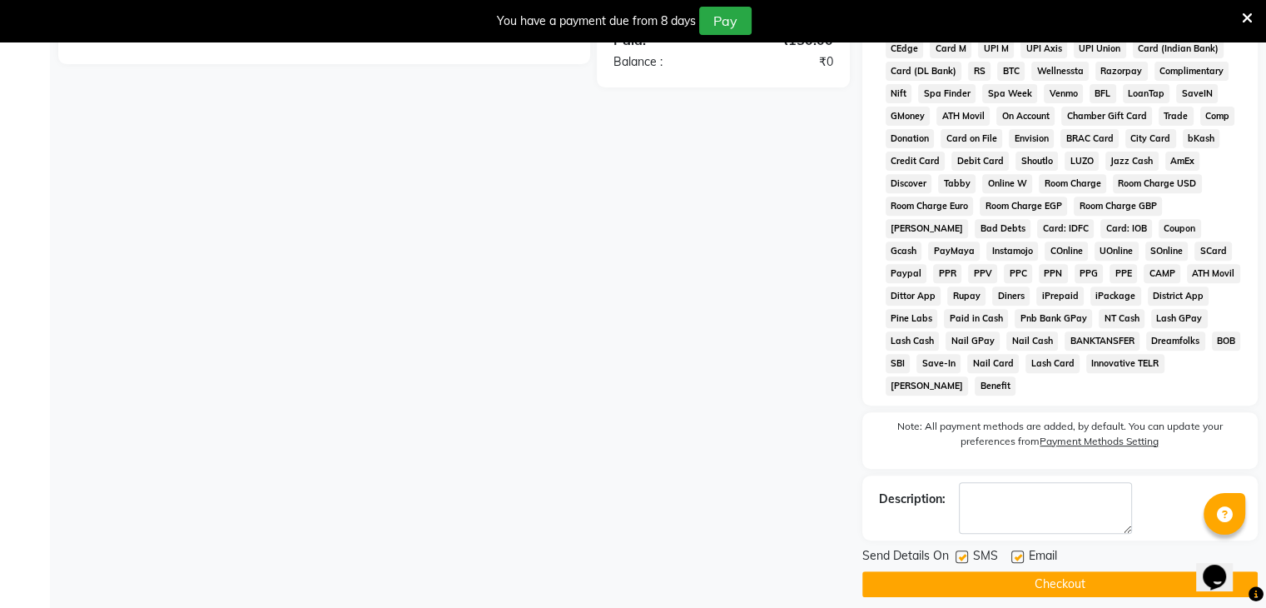
click at [1071, 571] on button "Checkout" at bounding box center [1060, 584] width 395 height 26
